Goal: Information Seeking & Learning: Check status

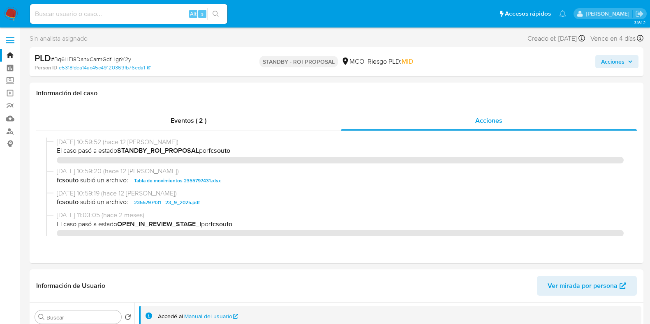
select select "10"
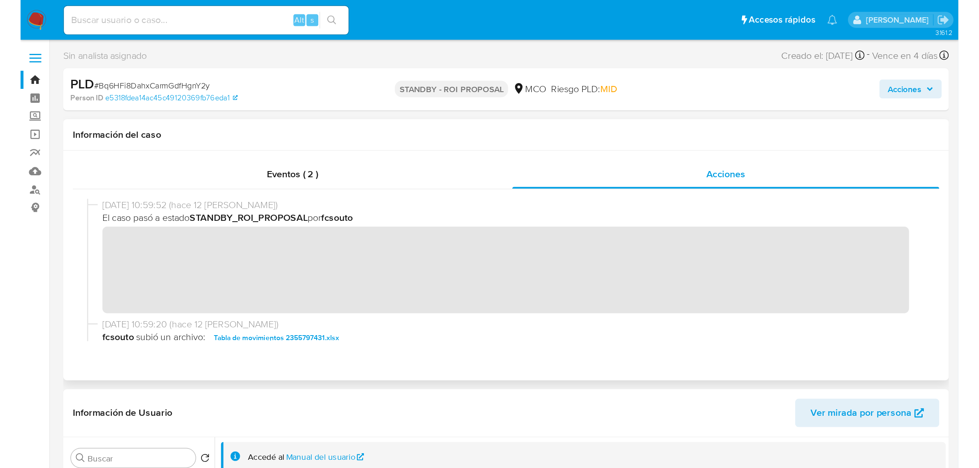
scroll to position [51, 0]
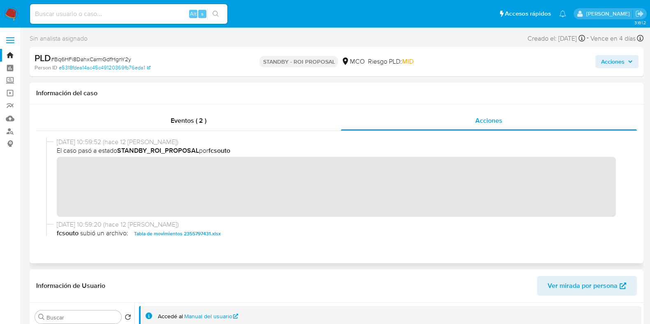
click at [39, 178] on div at bounding box center [336, 187] width 601 height 112
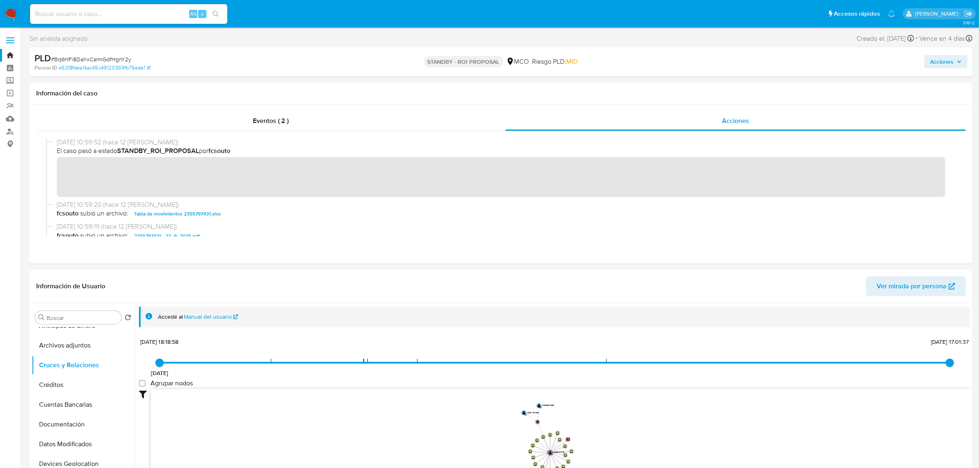
scroll to position [51, 0]
click at [13, 15] on img at bounding box center [11, 14] width 14 height 14
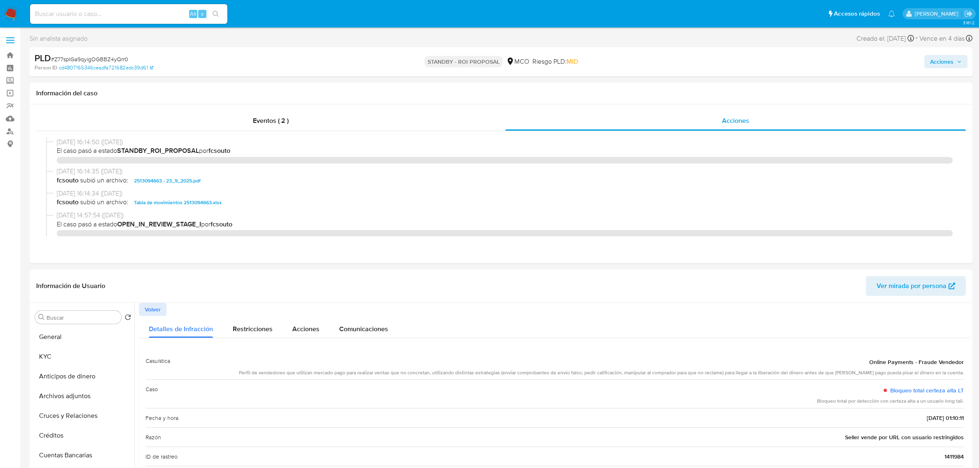
select select "10"
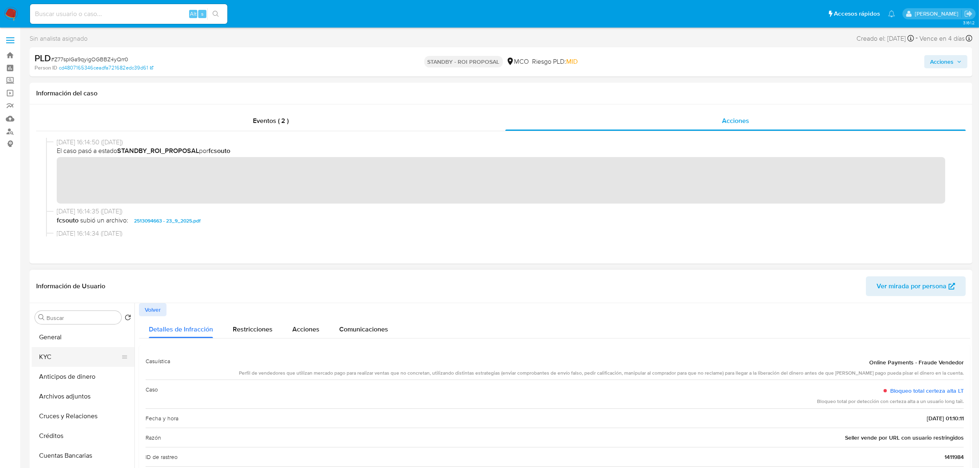
click at [87, 352] on button "KYC" at bounding box center [80, 357] width 96 height 20
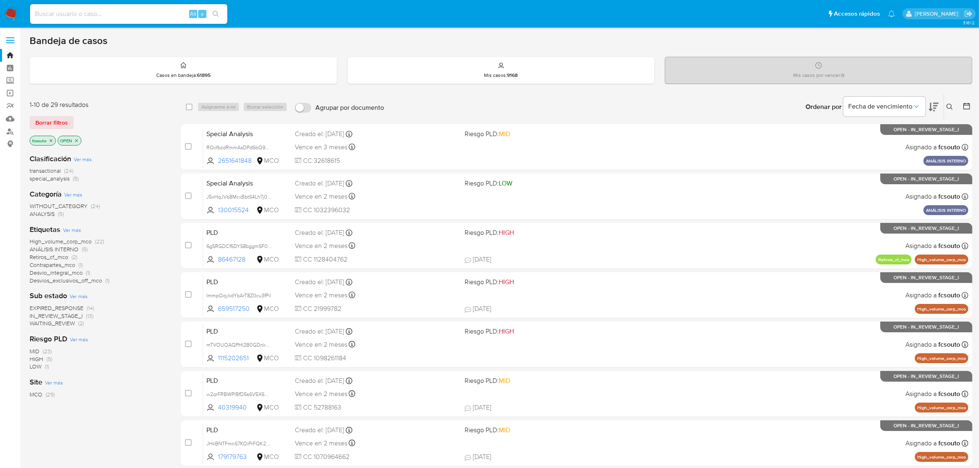
click at [936, 102] on icon at bounding box center [934, 107] width 10 height 10
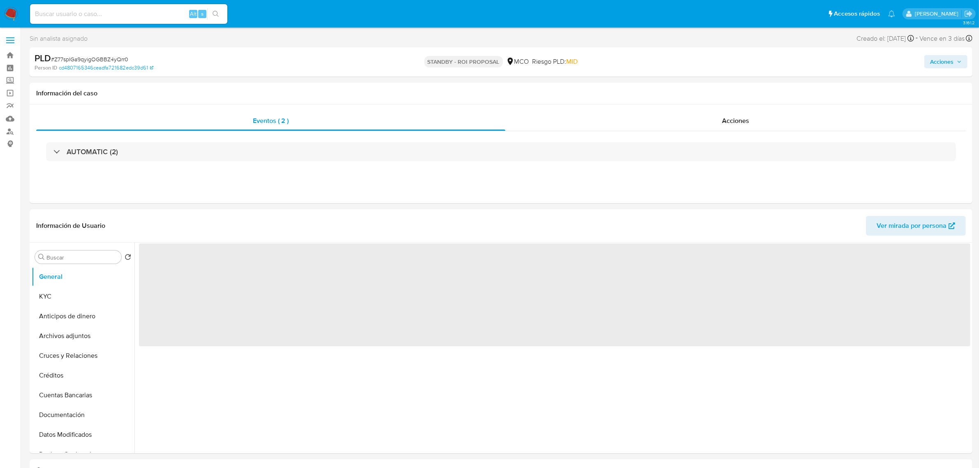
select select "10"
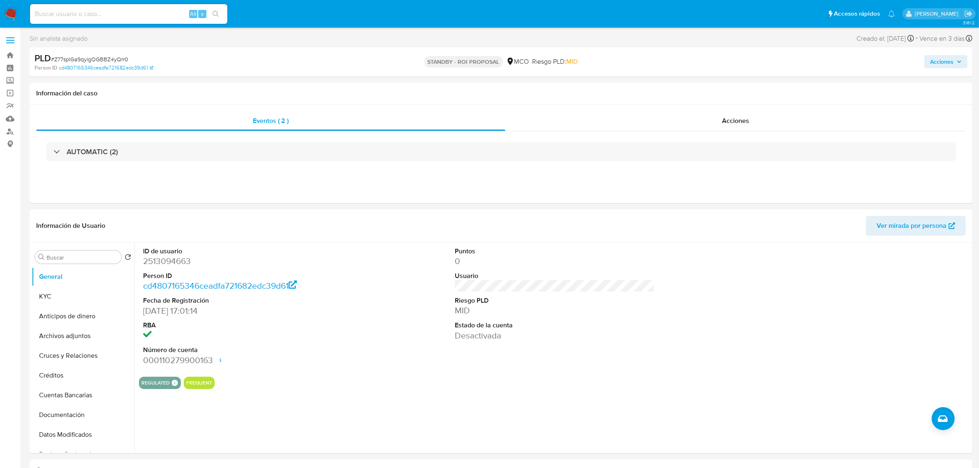
click at [161, 16] on input at bounding box center [128, 14] width 197 height 11
paste input "2534266688"
type input "2534266688"
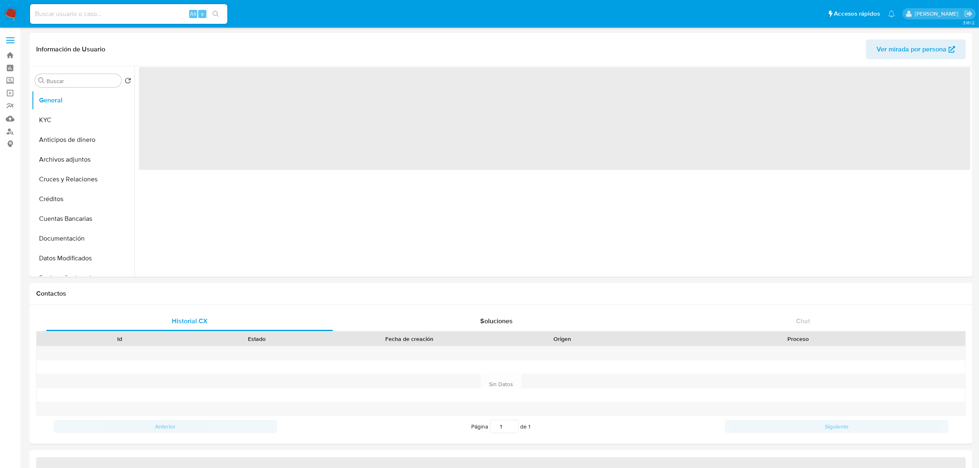
select select "10"
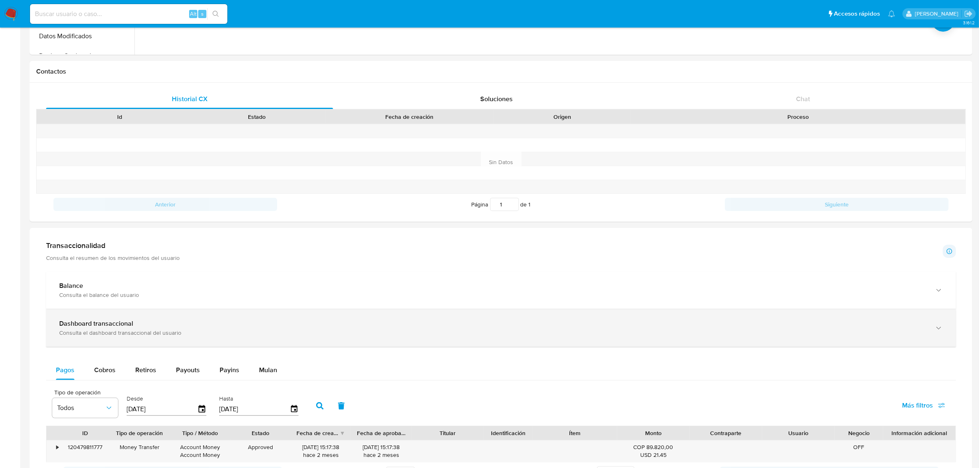
scroll to position [48, 0]
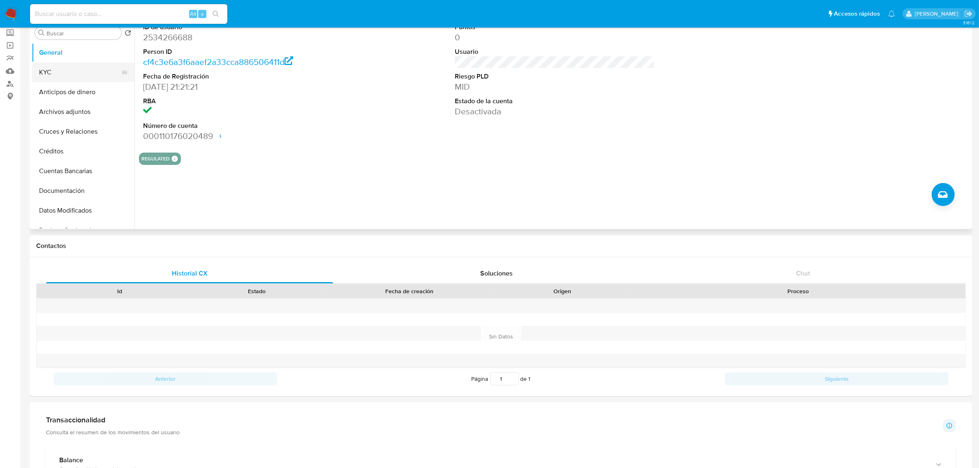
click at [88, 75] on button "KYC" at bounding box center [80, 72] width 96 height 20
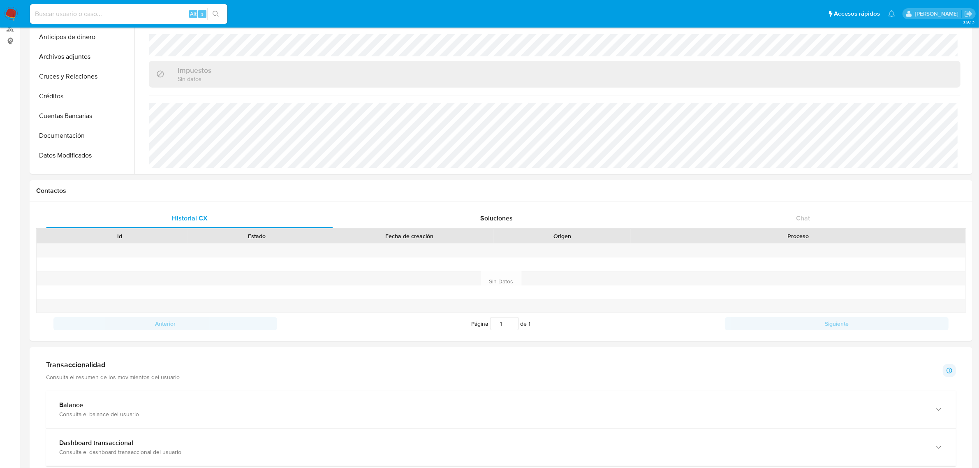
scroll to position [407, 0]
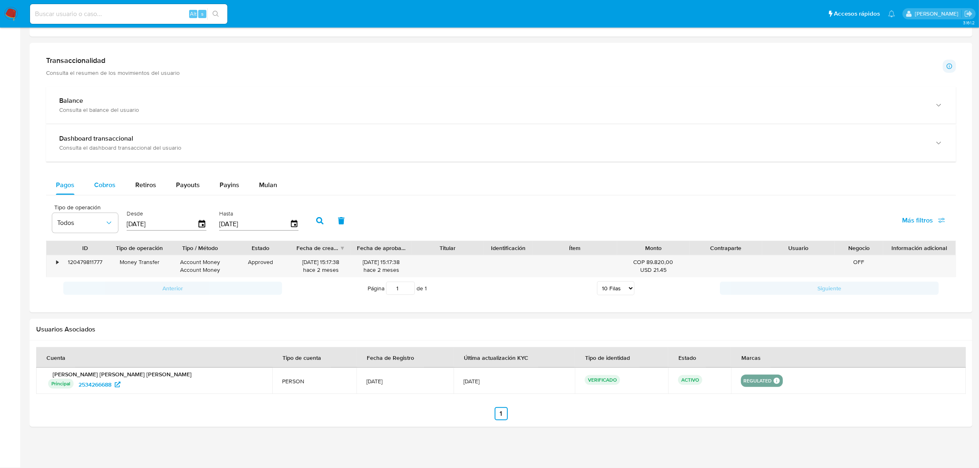
click at [107, 192] on div "Cobros" at bounding box center [104, 185] width 21 height 20
select select "10"
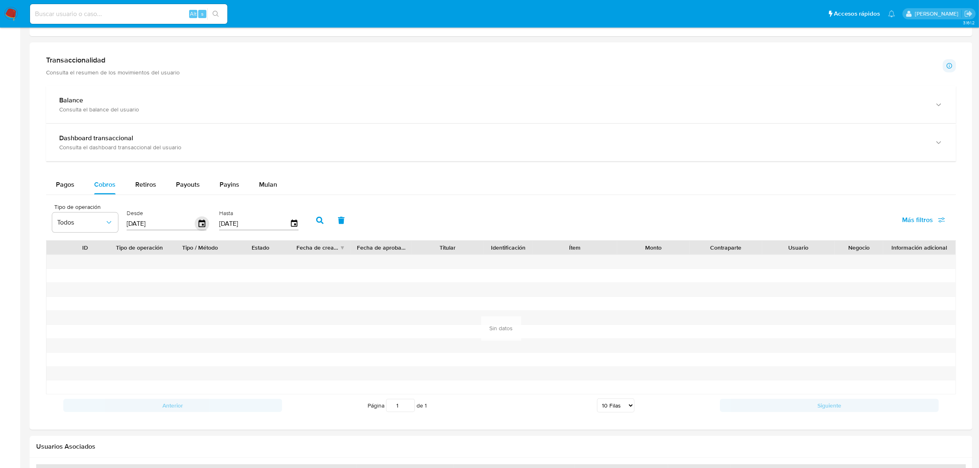
click at [195, 223] on icon "button" at bounding box center [202, 224] width 14 height 14
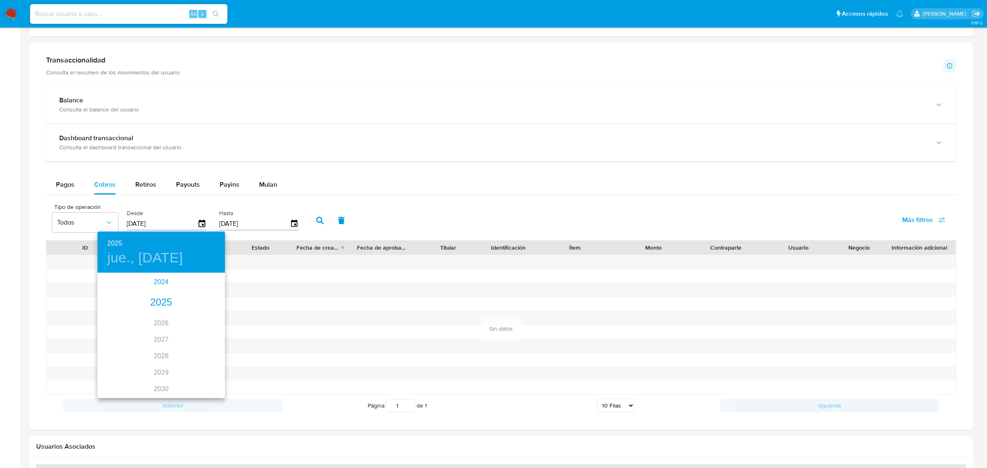
click at [161, 274] on div "2024" at bounding box center [160, 282] width 127 height 16
click at [162, 379] on div "nov." at bounding box center [161, 378] width 42 height 31
type input "10/11/2024"
click at [209, 333] on p "10" at bounding box center [210, 331] width 7 height 8
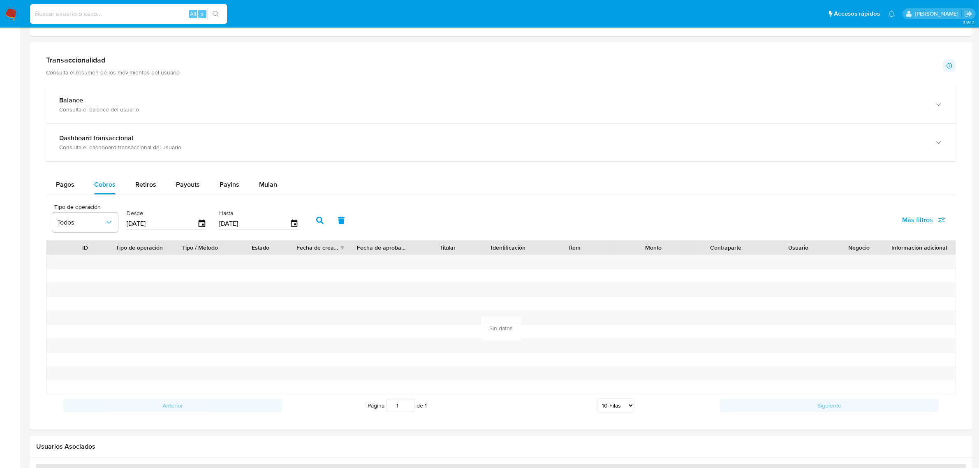
click at [316, 218] on icon "button" at bounding box center [319, 220] width 7 height 7
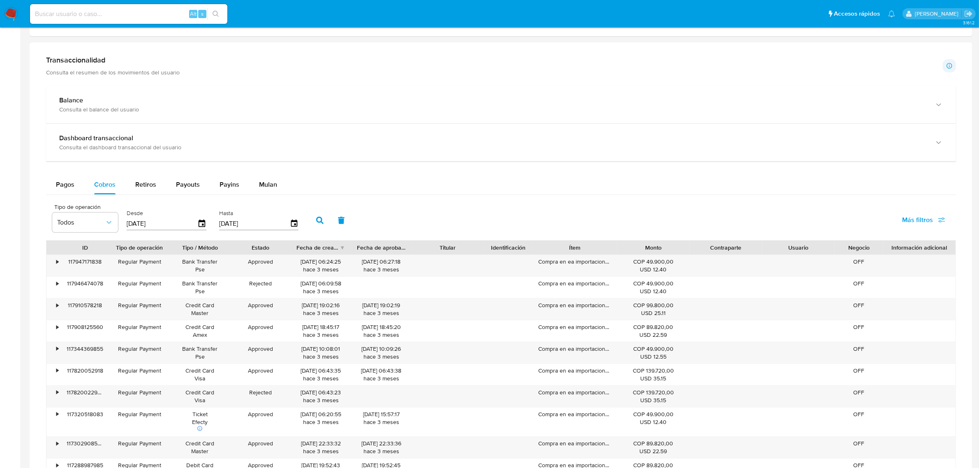
click at [629, 249] on div "Monto" at bounding box center [653, 247] width 61 height 8
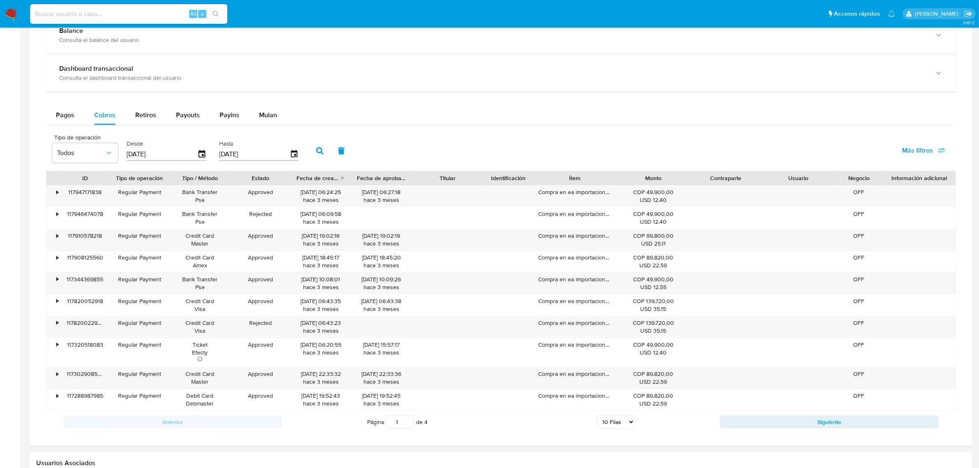
scroll to position [613, 0]
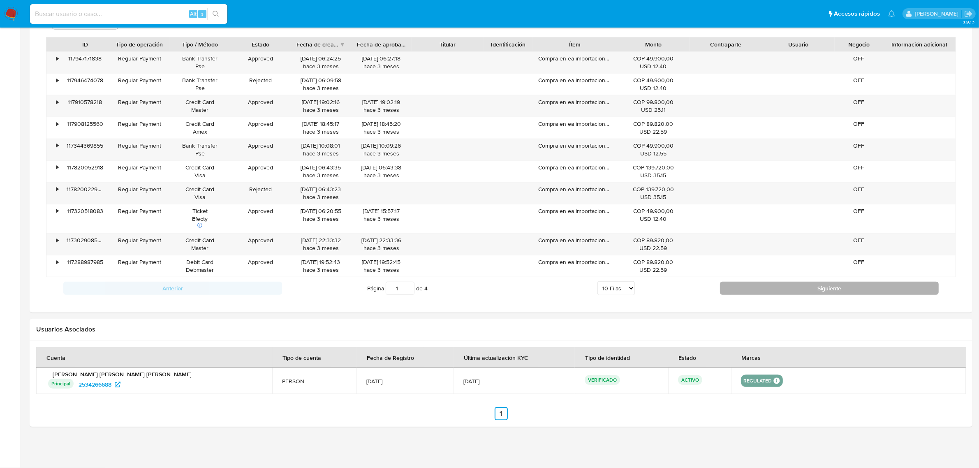
click at [736, 286] on button "Siguiente" at bounding box center [829, 288] width 219 height 13
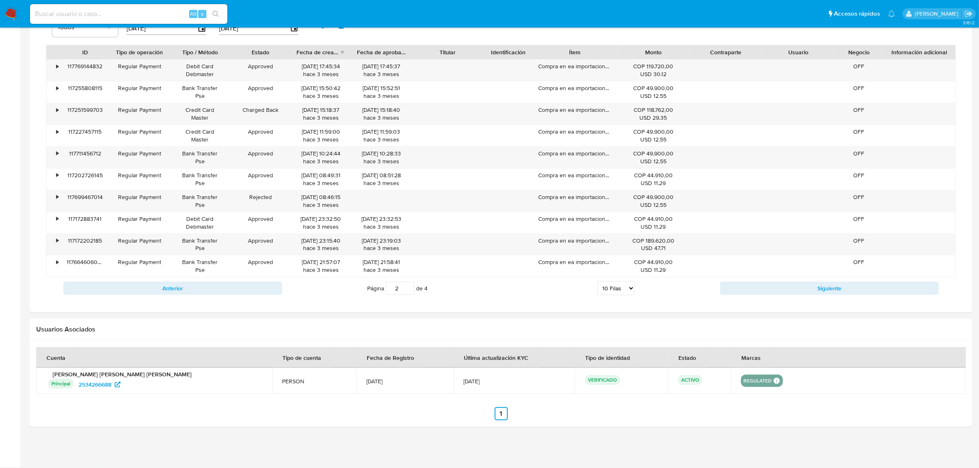
click at [733, 291] on button "Siguiente" at bounding box center [829, 288] width 219 height 13
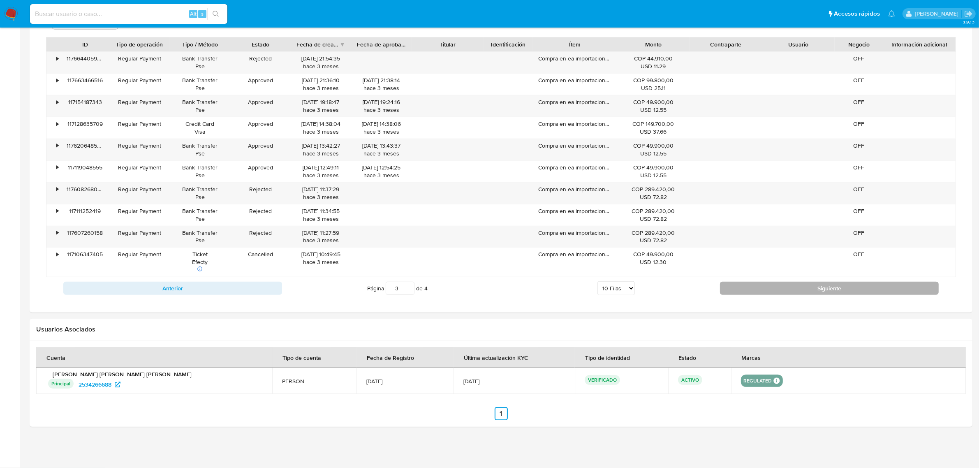
click at [736, 287] on button "Siguiente" at bounding box center [829, 288] width 219 height 13
type input "4"
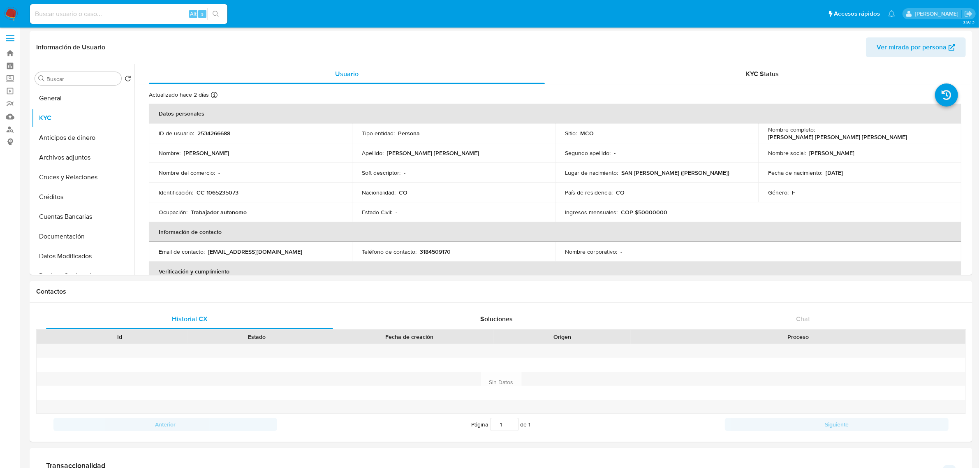
scroll to position [0, 0]
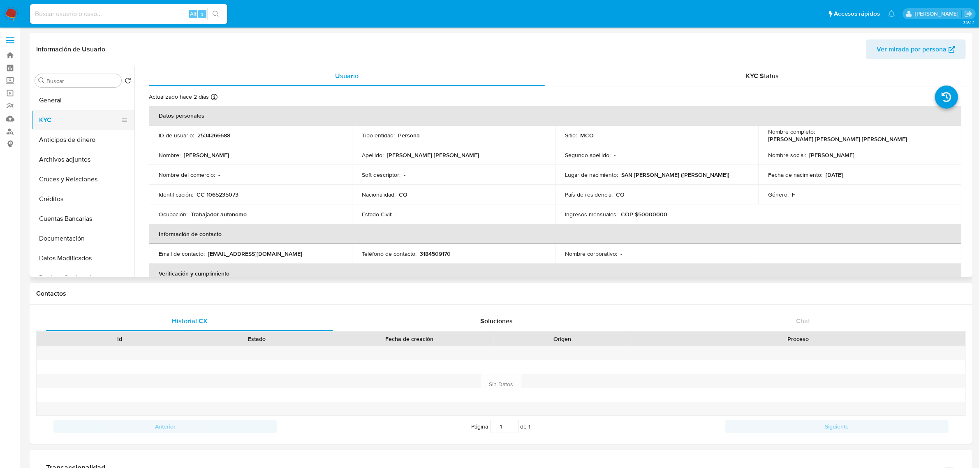
click at [69, 110] on button "KYC" at bounding box center [80, 120] width 96 height 20
click at [74, 94] on button "General" at bounding box center [80, 100] width 96 height 20
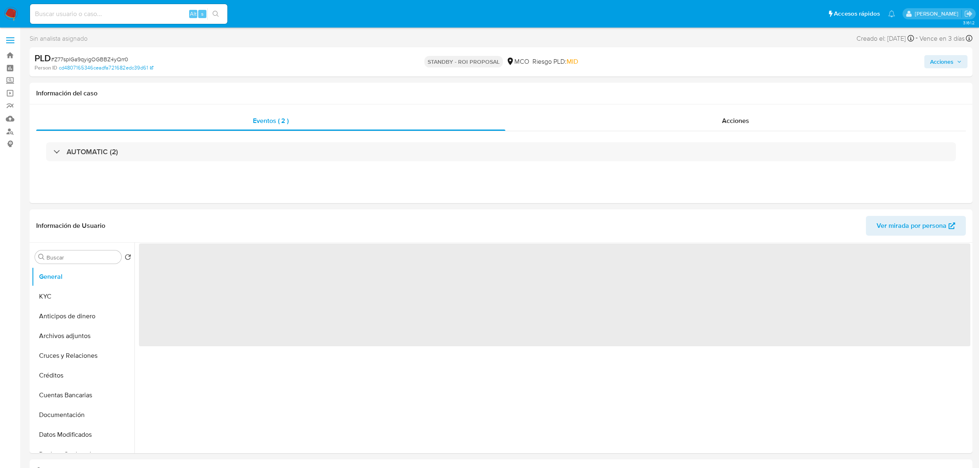
select select "10"
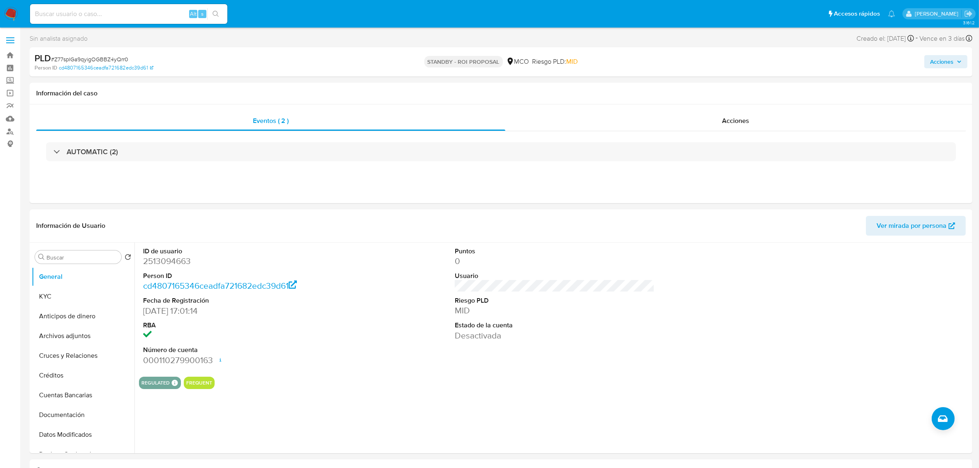
click at [149, 13] on input at bounding box center [128, 14] width 197 height 11
paste input "2677978791"
type input "2677978791"
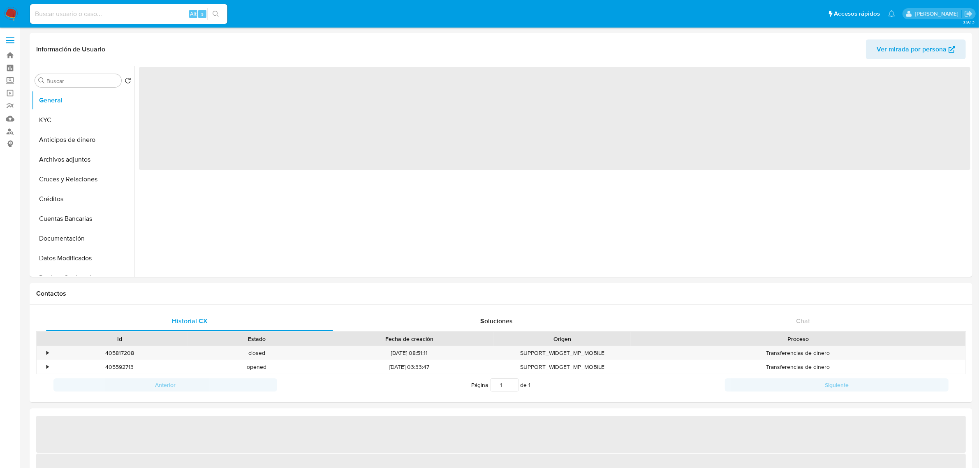
select select "10"
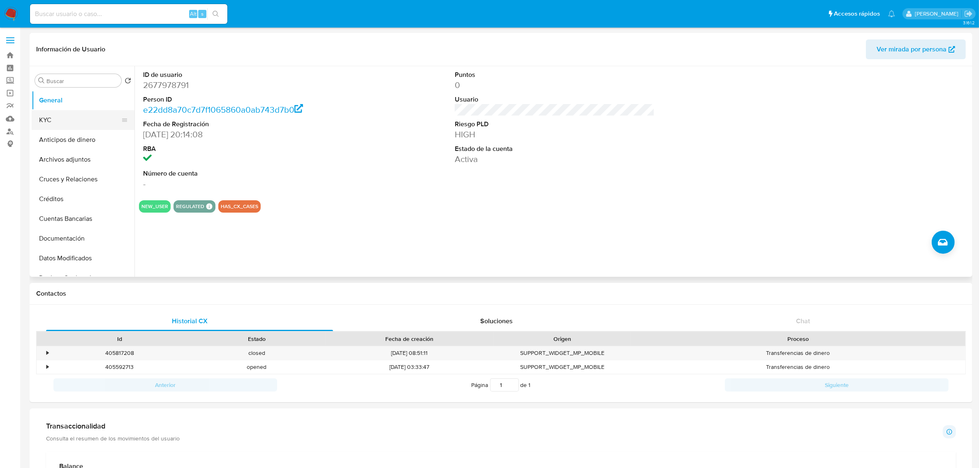
click at [66, 120] on button "KYC" at bounding box center [80, 120] width 96 height 20
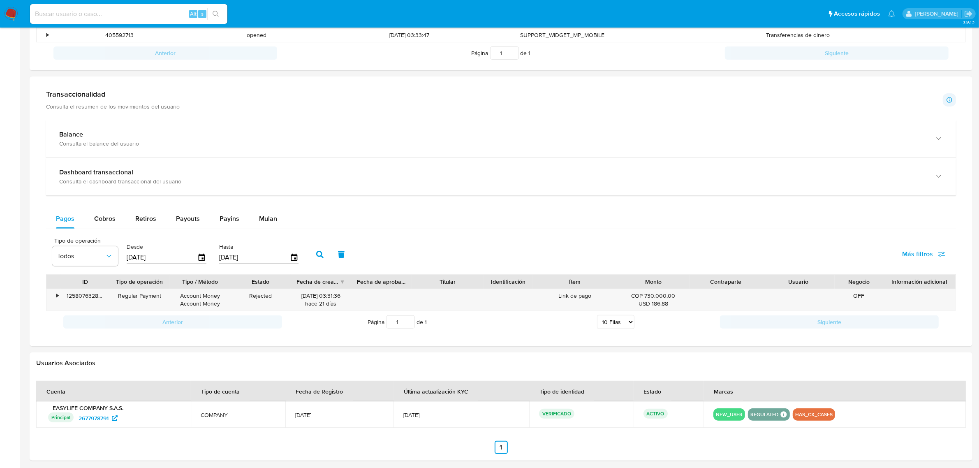
scroll to position [365, 0]
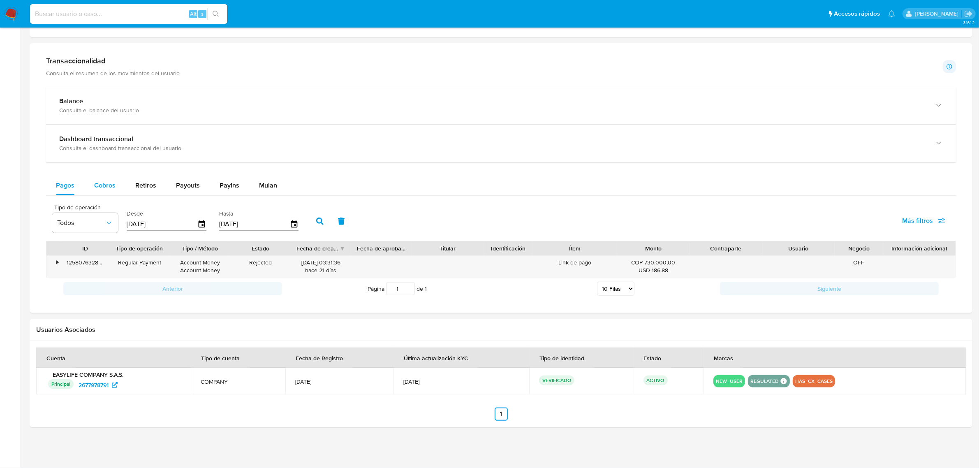
click at [101, 188] on span "Cobros" at bounding box center [104, 184] width 21 height 9
select select "10"
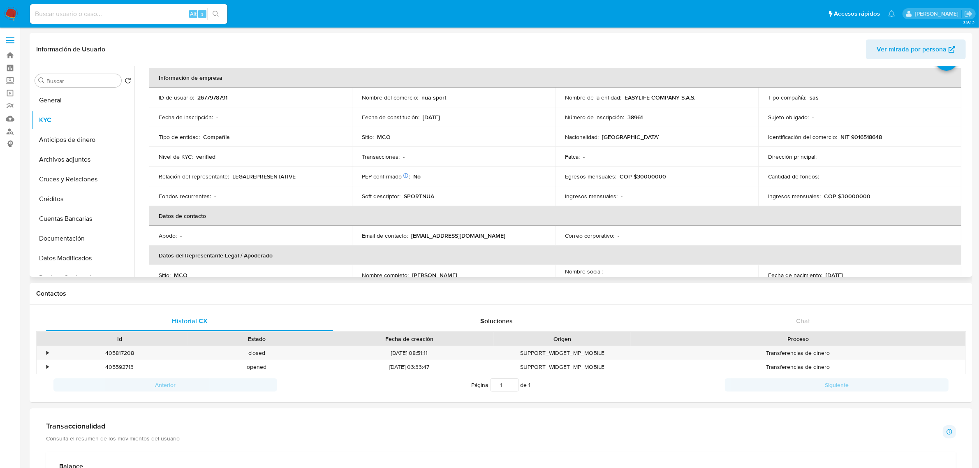
scroll to position [0, 0]
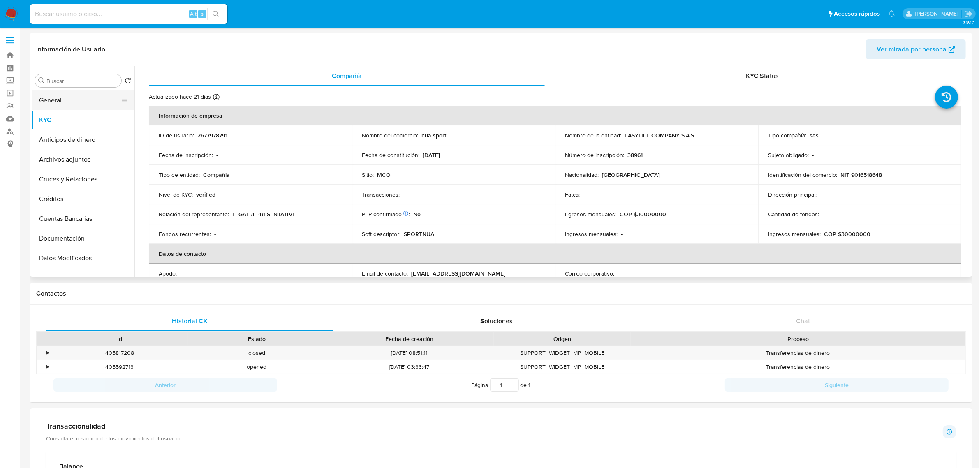
click at [56, 99] on button "General" at bounding box center [80, 100] width 96 height 20
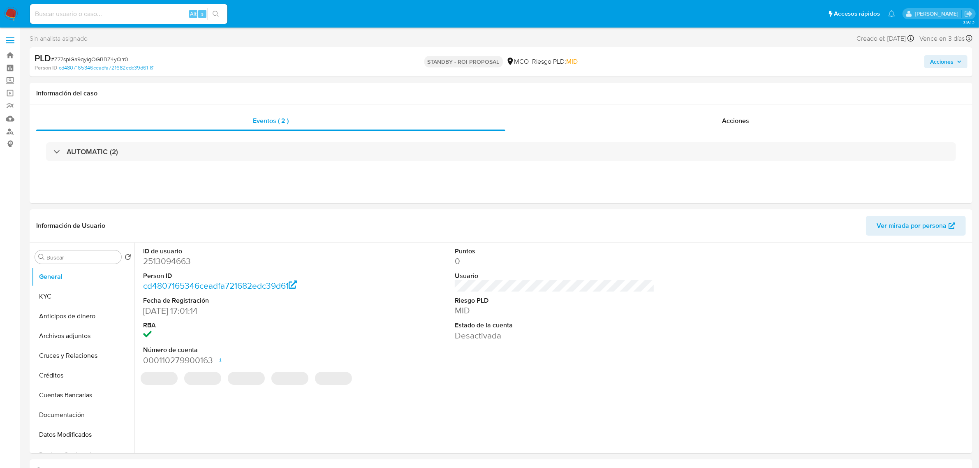
select select "10"
click at [130, 12] on input at bounding box center [128, 14] width 197 height 11
paste input "1299819943"
type input "1299819943"
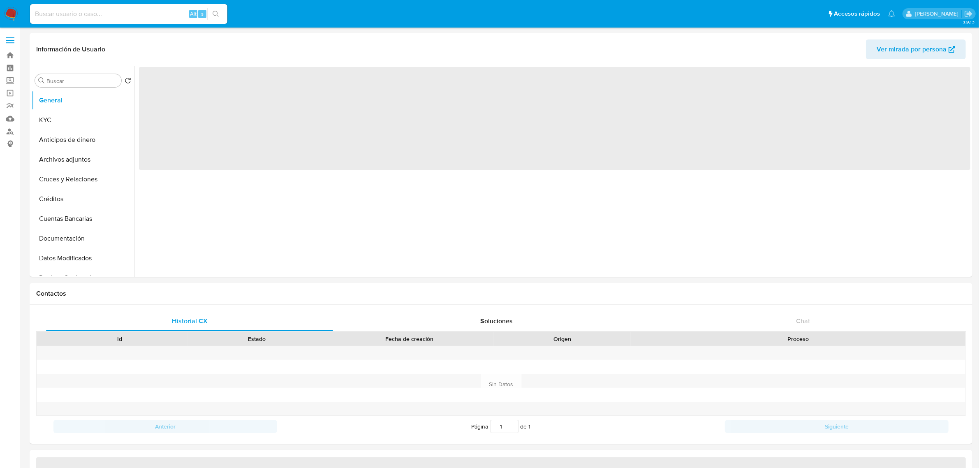
select select "10"
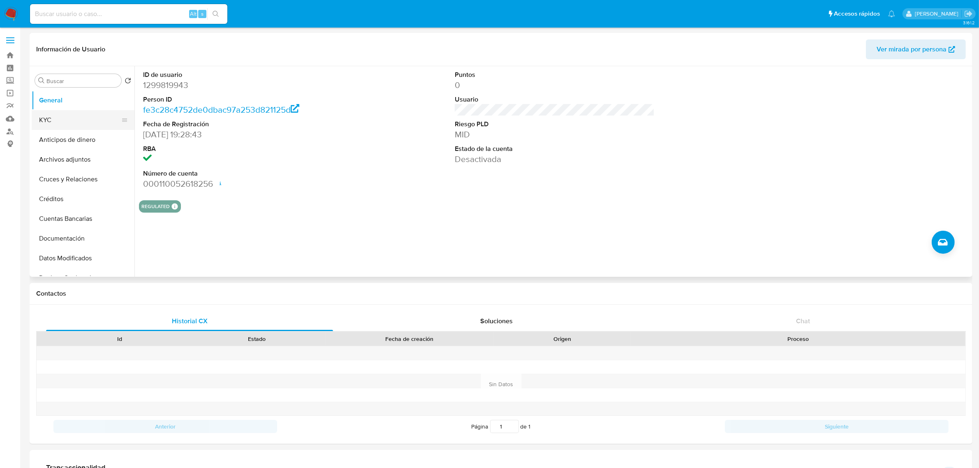
click at [59, 121] on button "KYC" at bounding box center [80, 120] width 96 height 20
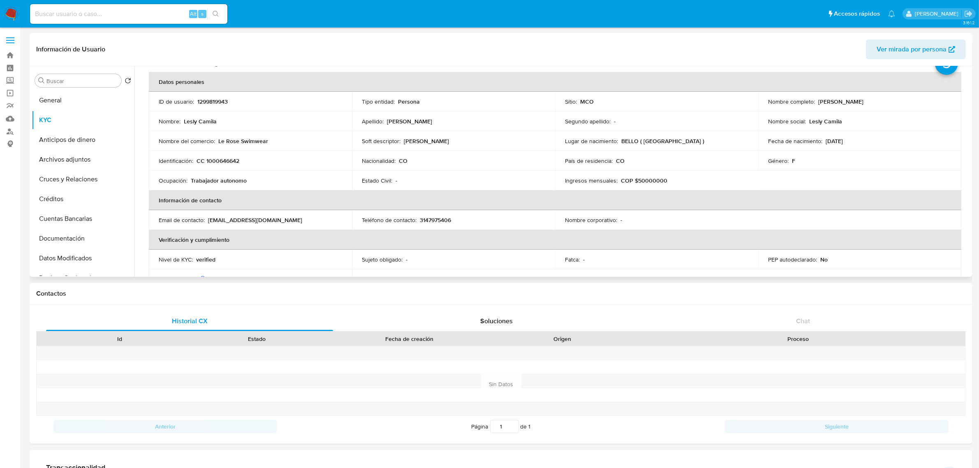
scroll to position [51, 0]
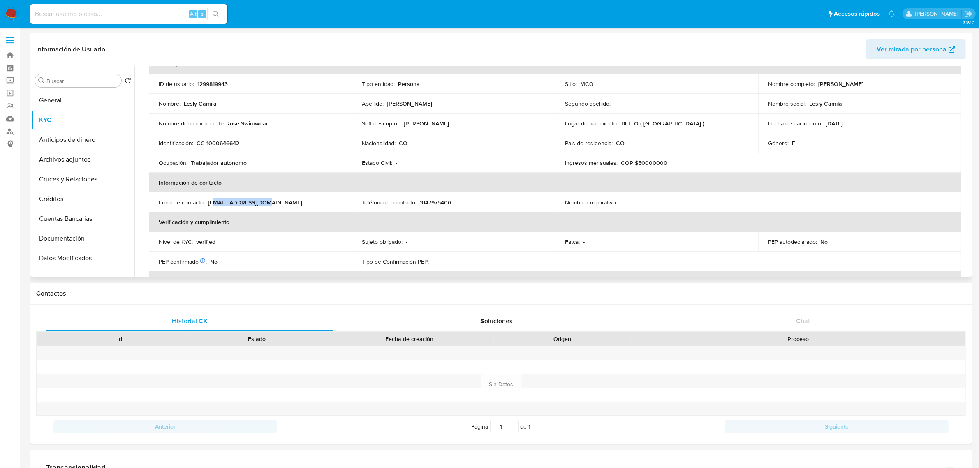
drag, startPoint x: 216, startPoint y: 204, endPoint x: 261, endPoint y: 203, distance: 45.6
click at [261, 203] on p "mejiamejialesly@gmail.com" at bounding box center [255, 202] width 94 height 7
click at [264, 202] on p "mejiamejialesly@gmail.com" at bounding box center [255, 202] width 94 height 7
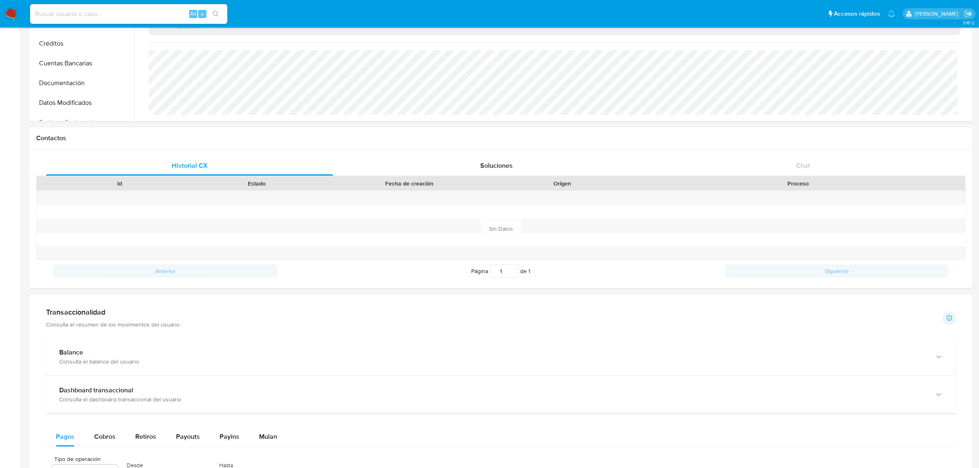
scroll to position [411, 0]
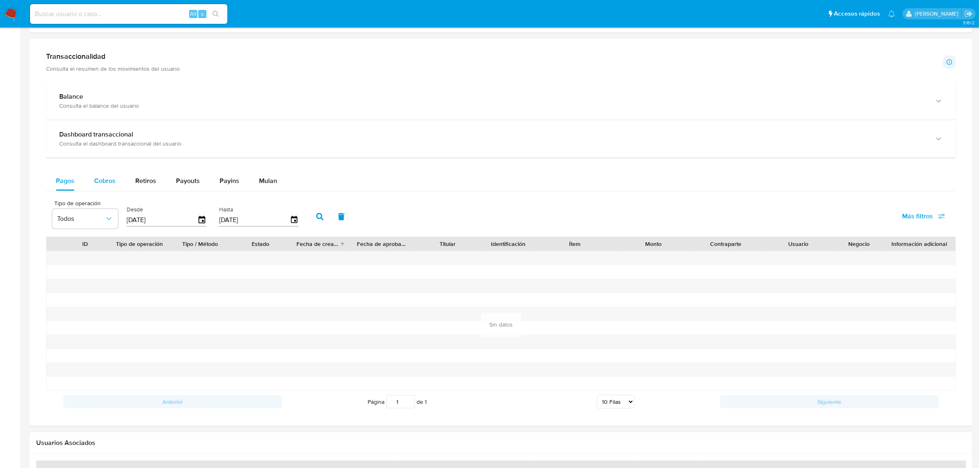
click at [109, 185] on span "Cobros" at bounding box center [104, 180] width 21 height 9
select select "10"
click at [202, 221] on icon "button" at bounding box center [202, 219] width 7 height 7
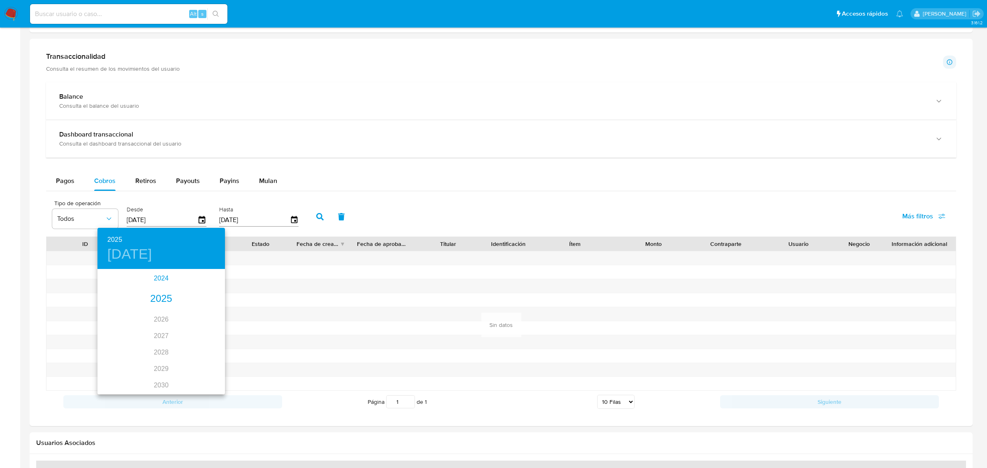
click at [163, 280] on div "2024" at bounding box center [160, 278] width 127 height 16
click at [157, 374] on div "nov." at bounding box center [161, 374] width 42 height 31
type input "10/11/2024"
click at [210, 327] on p "10" at bounding box center [210, 327] width 7 height 8
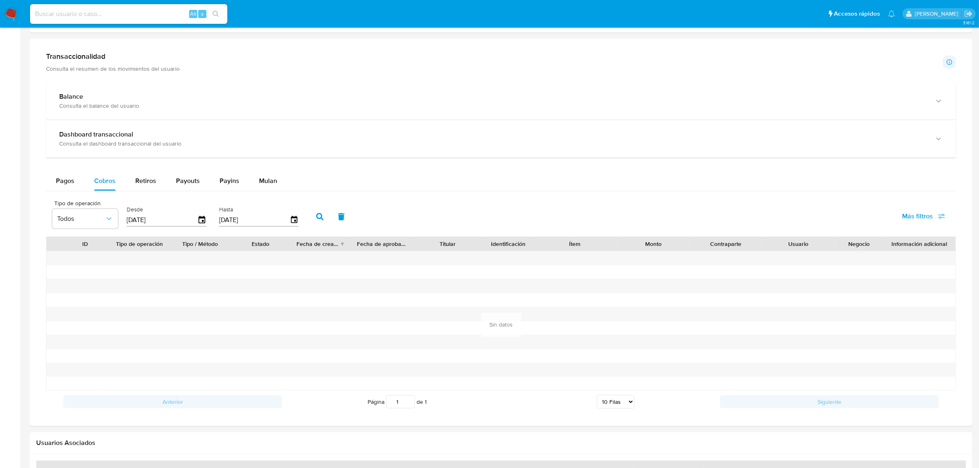
click at [312, 221] on button "button" at bounding box center [319, 217] width 21 height 20
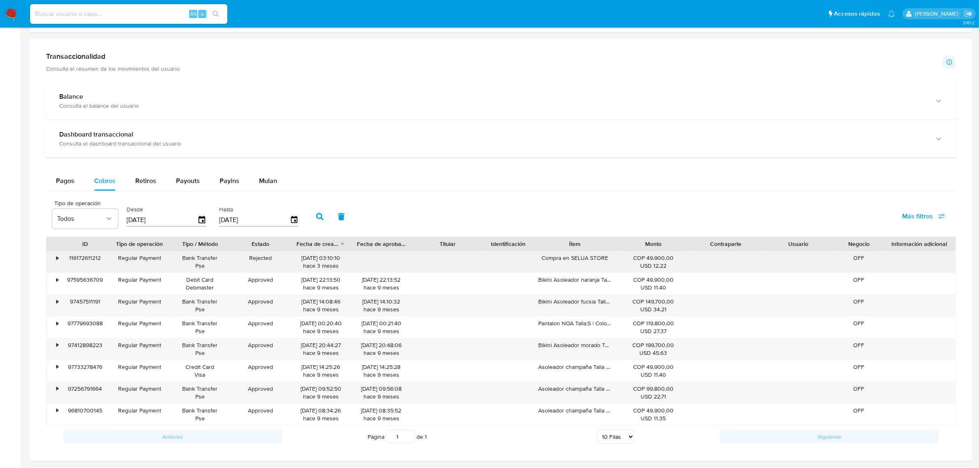
drag, startPoint x: 572, startPoint y: 259, endPoint x: 619, endPoint y: 262, distance: 47.0
click at [619, 262] on div "• 116172611212 Regular Payment Bank Transfer Pse Rejected 24/06/2025 03:10:10 h…" at bounding box center [500, 261] width 909 height 21
click at [619, 262] on div "COP 49.900,00 USD 12.22" at bounding box center [653, 261] width 72 height 21
drag, startPoint x: 619, startPoint y: 247, endPoint x: 644, endPoint y: 251, distance: 24.9
click at [644, 251] on div "ID Tipo de operación Tipo / Método Estado Fecha de creación Fecha de aprobación…" at bounding box center [500, 244] width 909 height 14
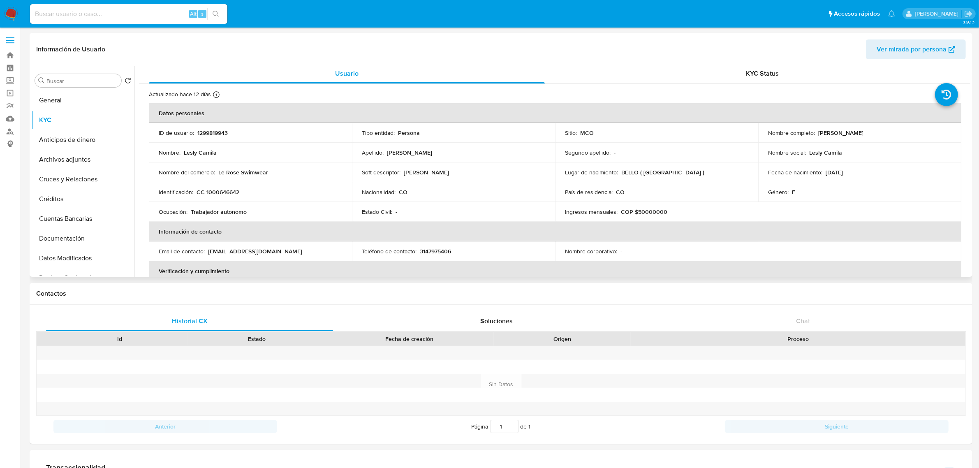
scroll to position [0, 0]
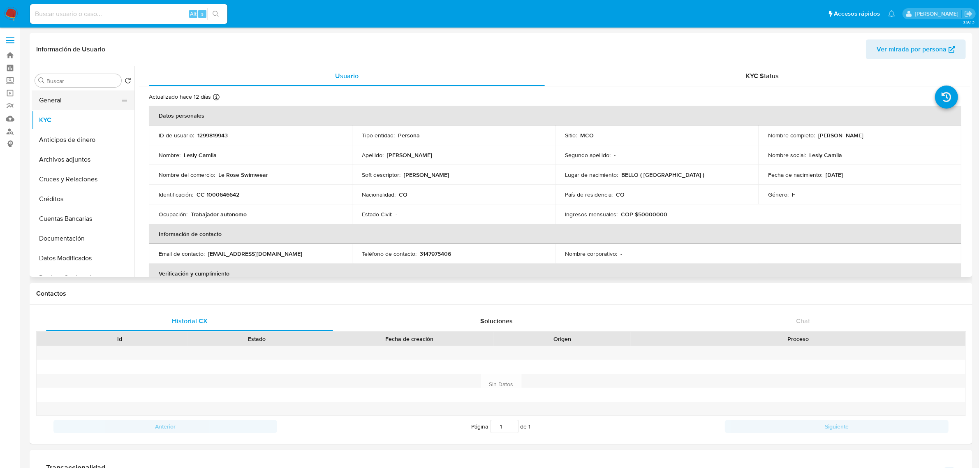
click at [86, 98] on button "General" at bounding box center [80, 100] width 96 height 20
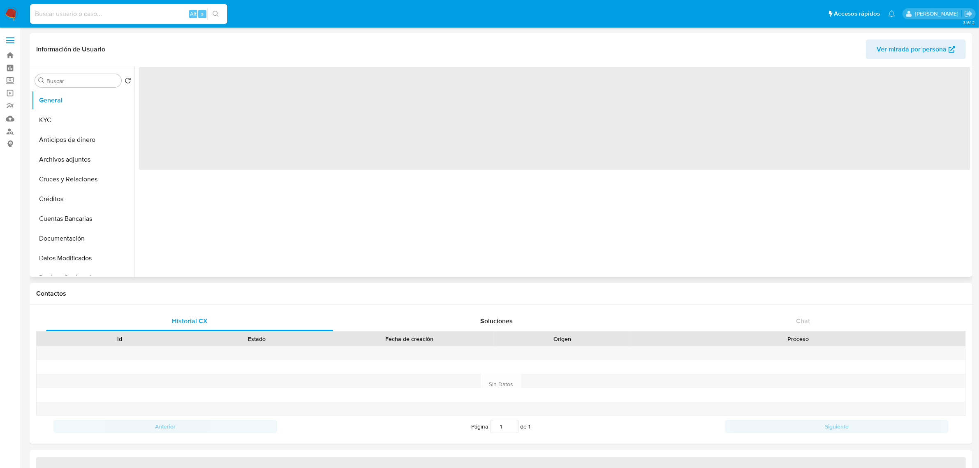
select select "10"
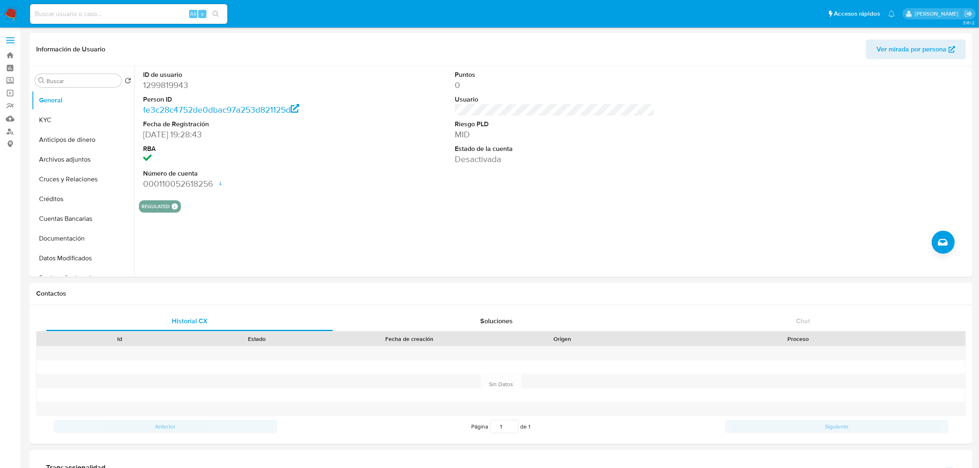
click at [155, 14] on input at bounding box center [128, 14] width 197 height 11
paste input "2521140657"
type input "2521140657"
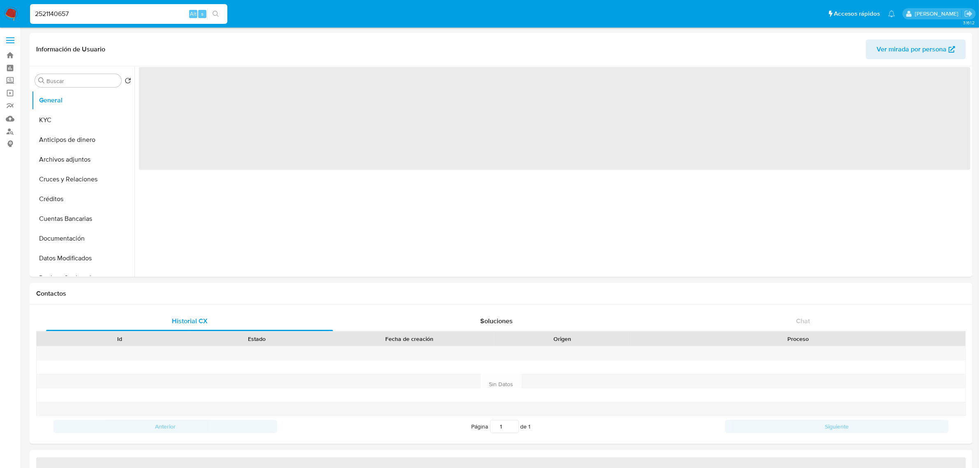
select select "10"
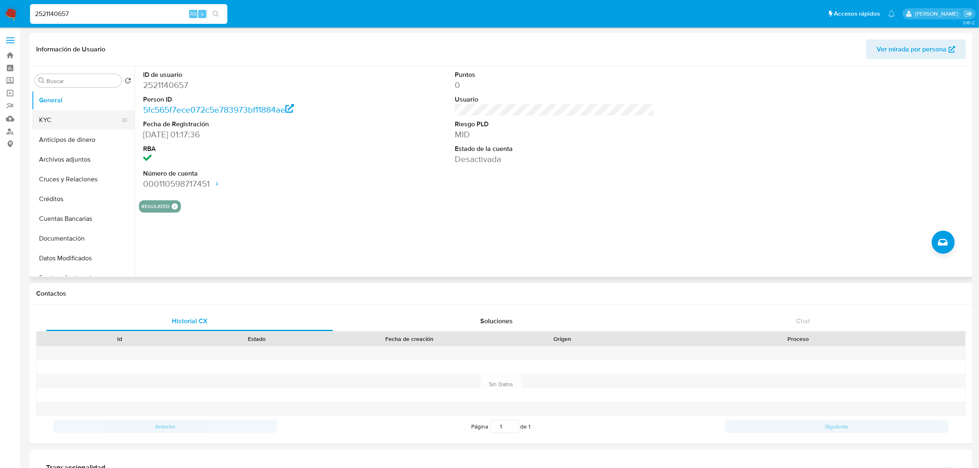
click at [71, 118] on button "KYC" at bounding box center [80, 120] width 96 height 20
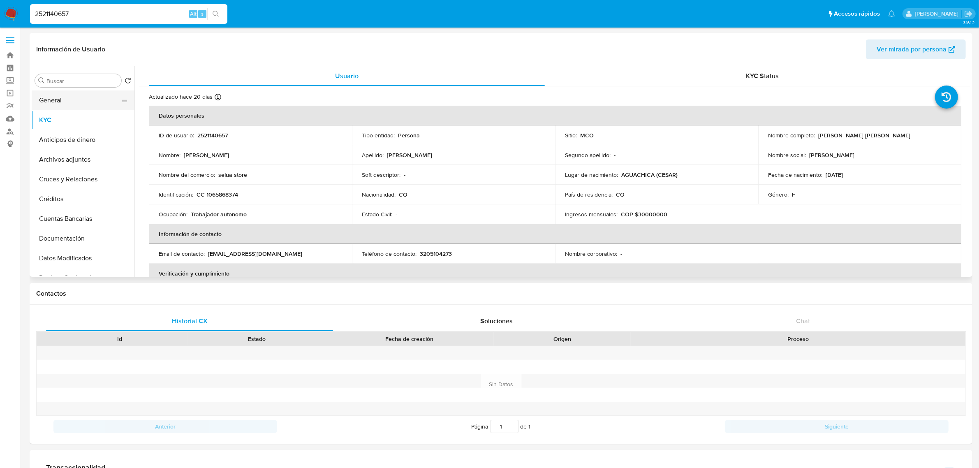
click at [83, 100] on button "General" at bounding box center [80, 100] width 96 height 20
